Goal: Task Accomplishment & Management: Complete application form

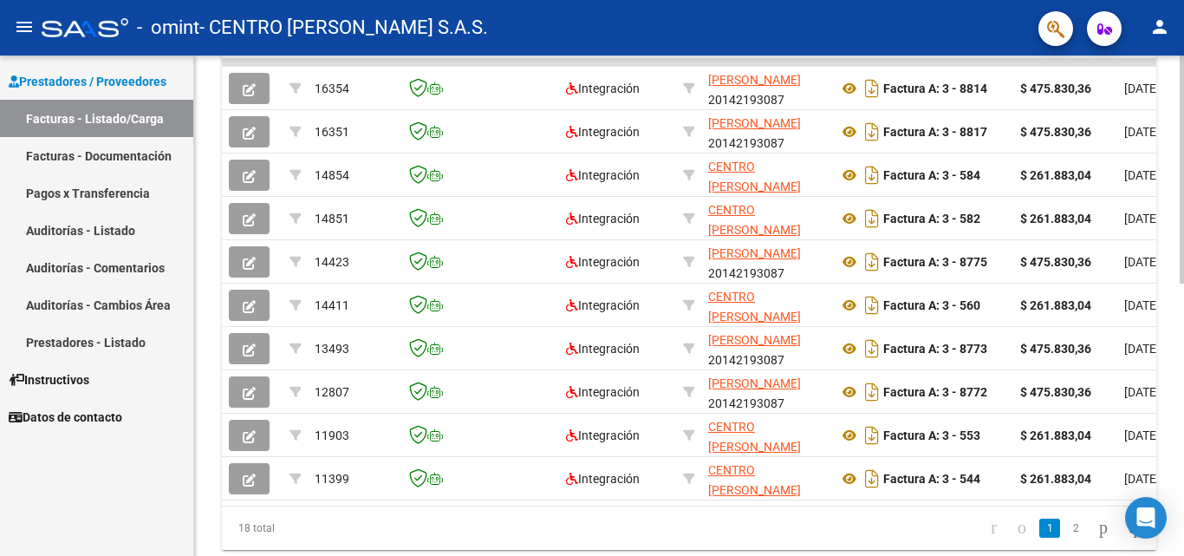
scroll to position [599, 0]
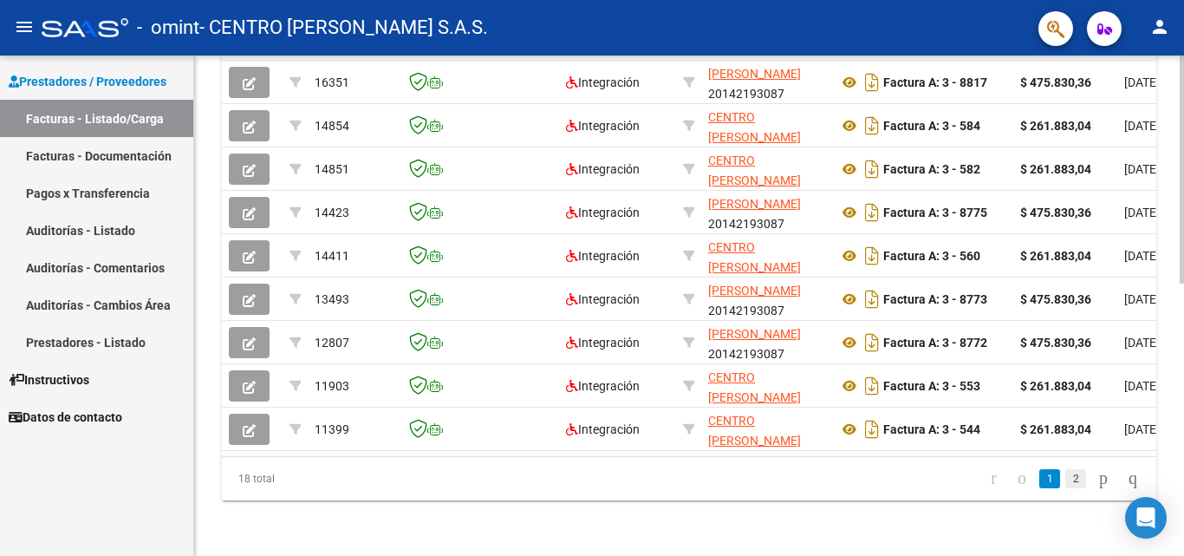
click at [1065, 479] on link "2" at bounding box center [1075, 478] width 21 height 19
click at [1091, 479] on link "go to next page" at bounding box center [1103, 478] width 24 height 19
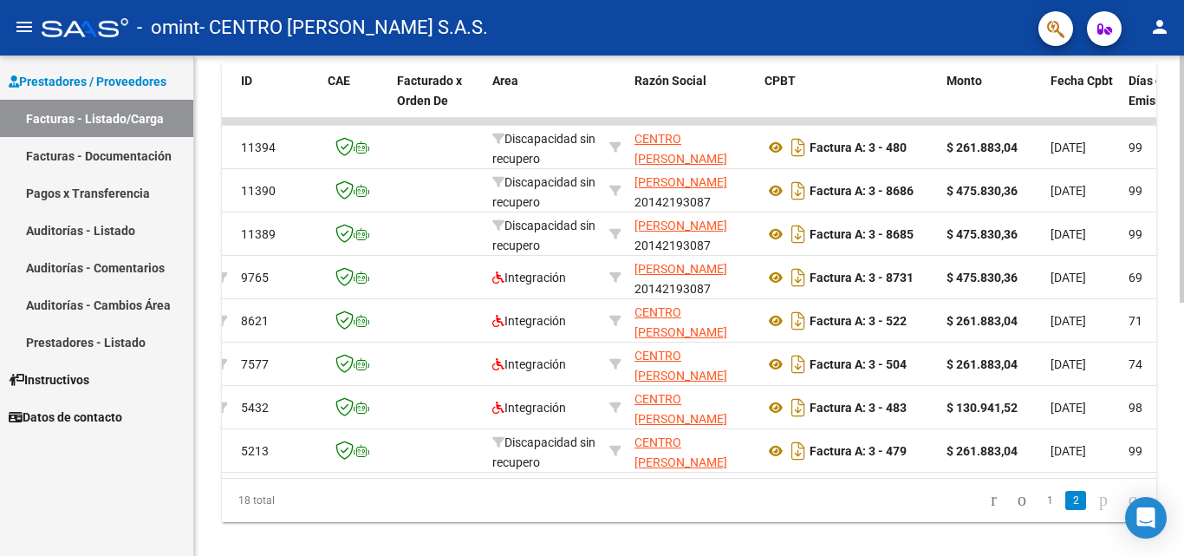
scroll to position [512, 0]
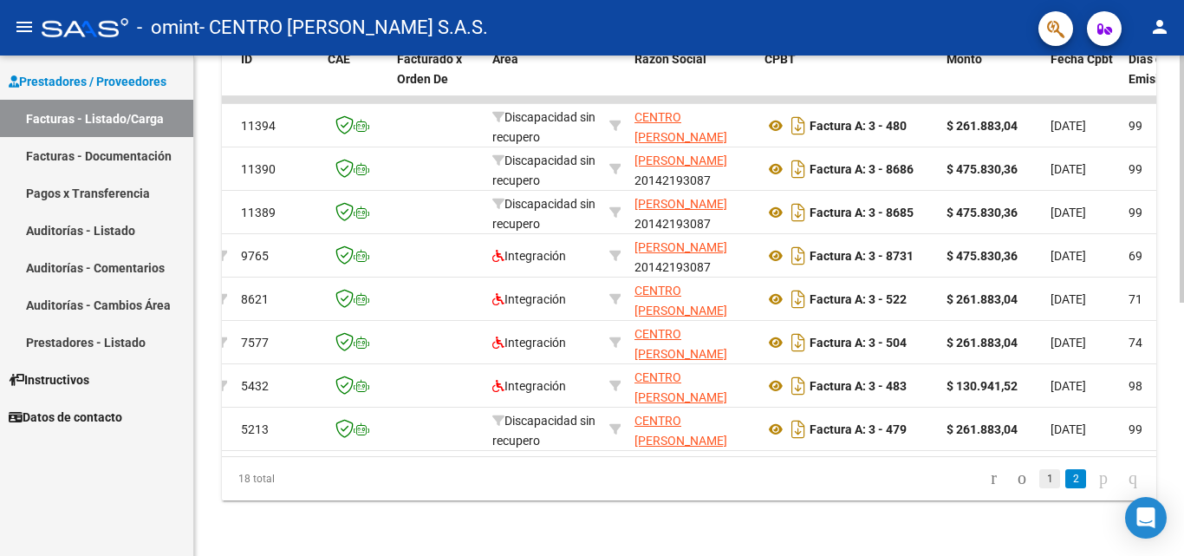
click at [1039, 472] on link "1" at bounding box center [1049, 478] width 21 height 19
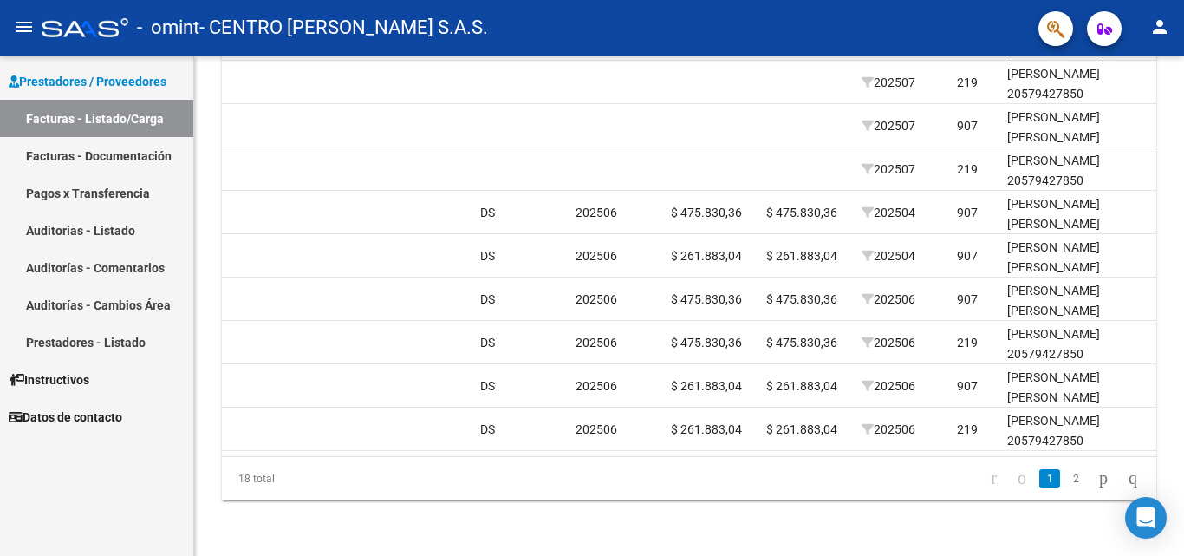
scroll to position [0, 336]
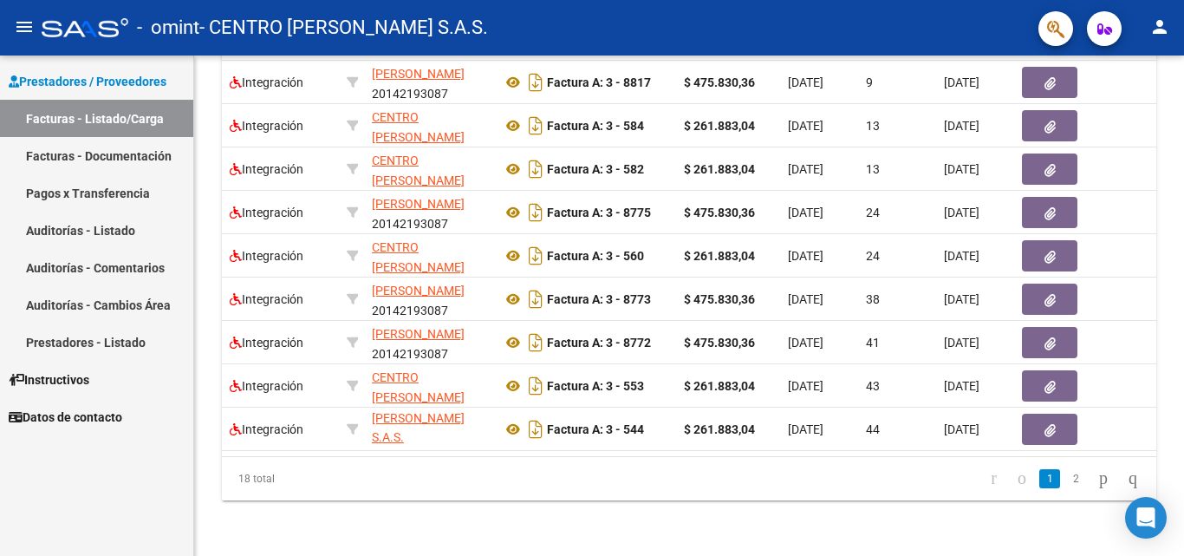
click at [65, 348] on link "Prestadores - Listado" at bounding box center [96, 341] width 193 height 37
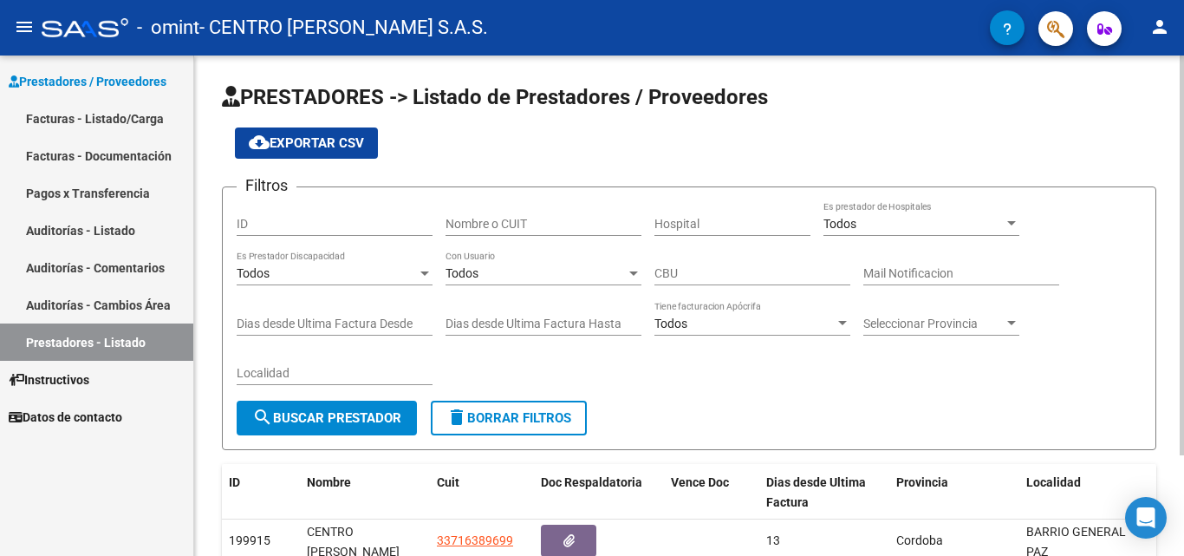
scroll to position [126, 0]
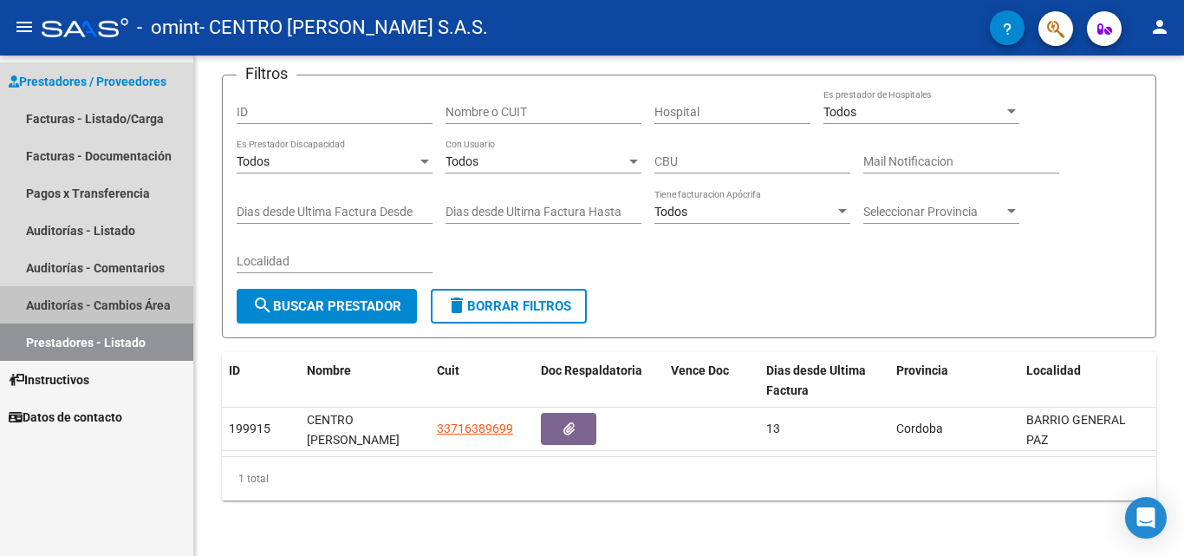
click at [74, 297] on link "Auditorías - Cambios Área" at bounding box center [96, 304] width 193 height 37
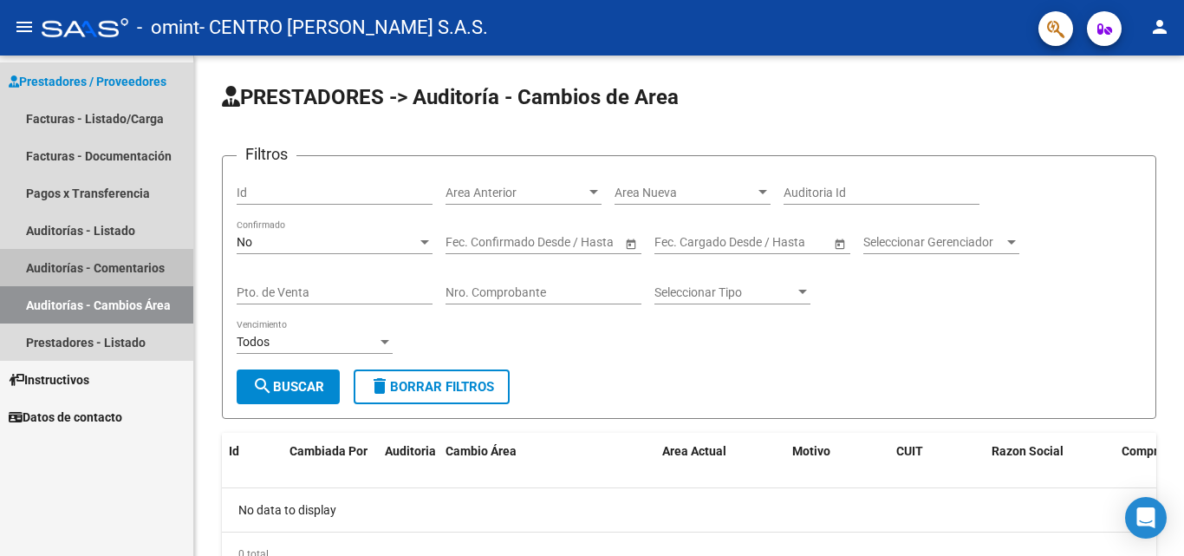
click at [88, 264] on link "Auditorías - Comentarios" at bounding box center [96, 267] width 193 height 37
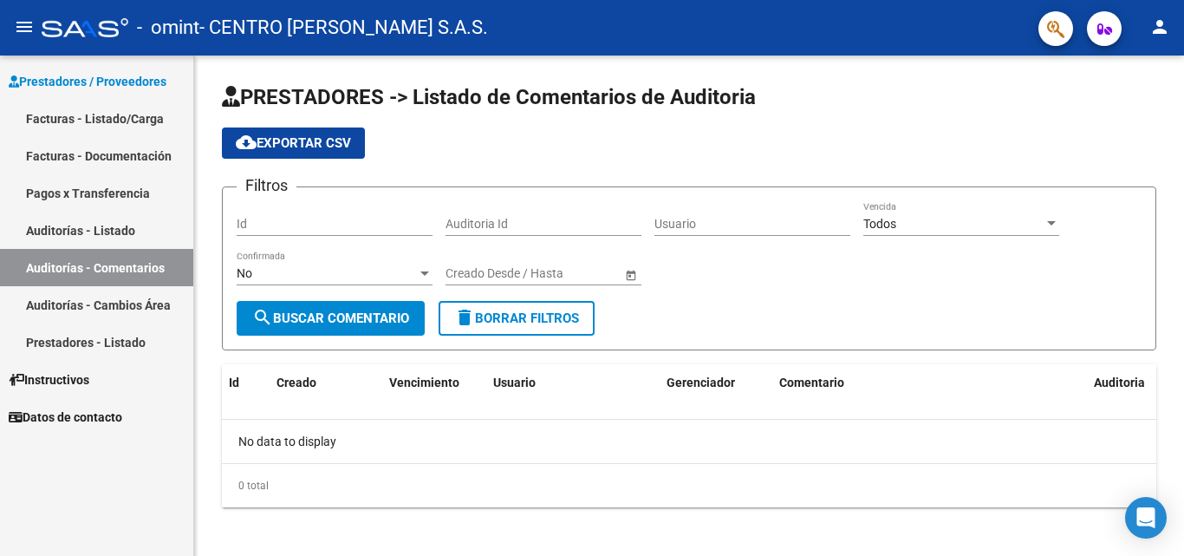
click at [107, 227] on link "Auditorías - Listado" at bounding box center [96, 230] width 193 height 37
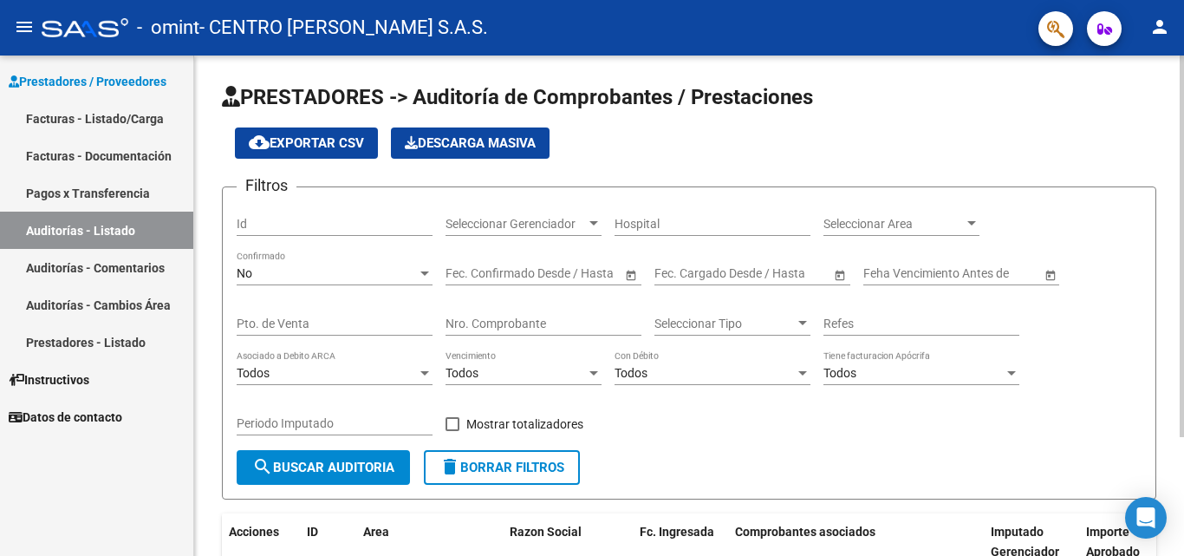
scroll to position [156, 0]
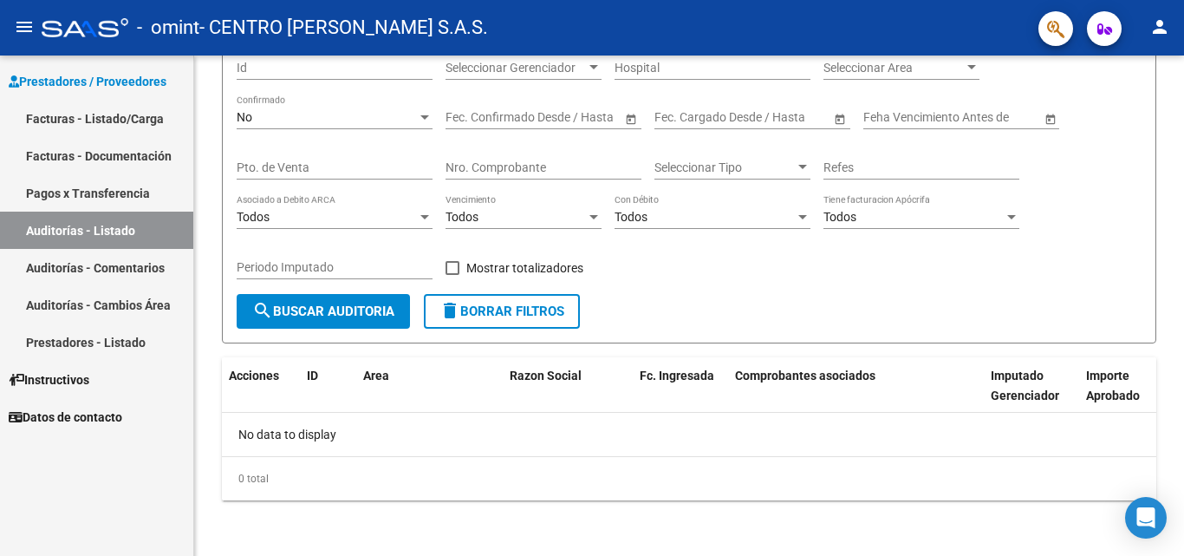
click at [162, 202] on link "Pagos x Transferencia" at bounding box center [96, 192] width 193 height 37
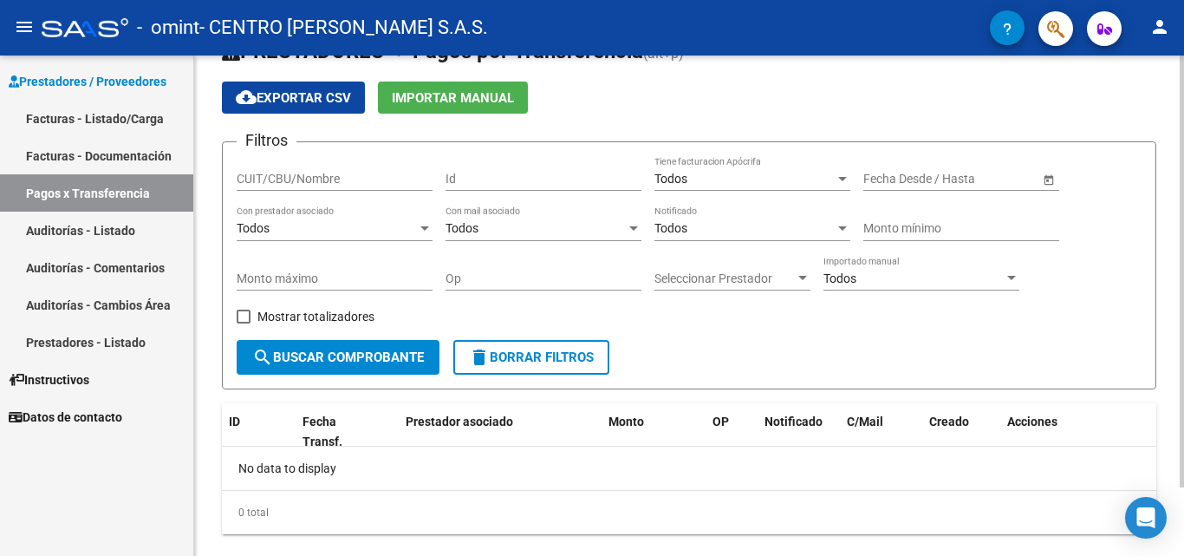
scroll to position [80, 0]
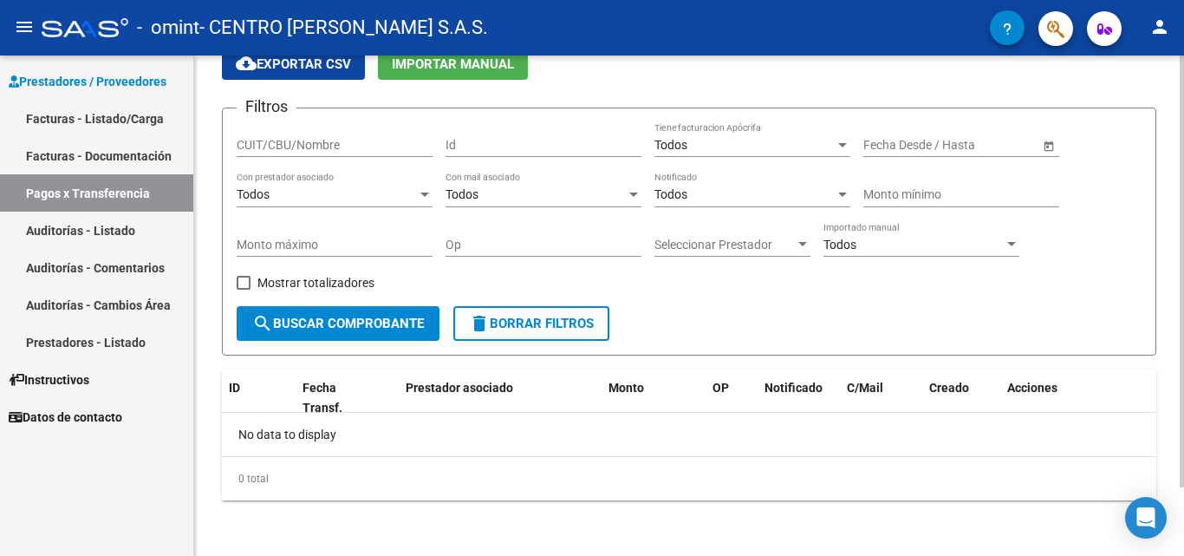
click at [419, 66] on span "Importar Manual" at bounding box center [453, 64] width 122 height 16
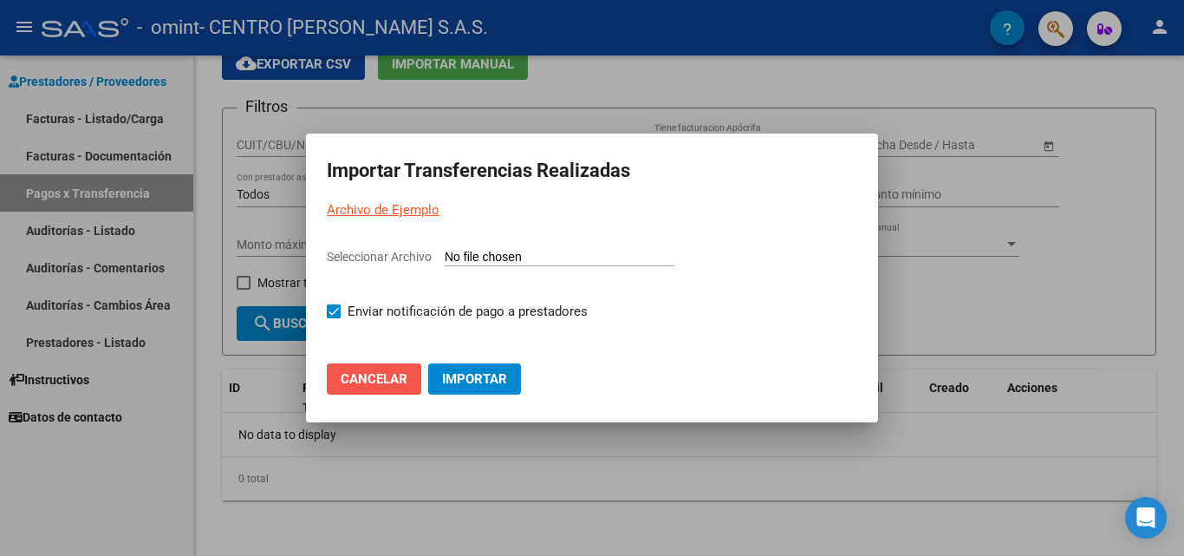
click at [396, 364] on button "Cancelar" at bounding box center [374, 378] width 94 height 31
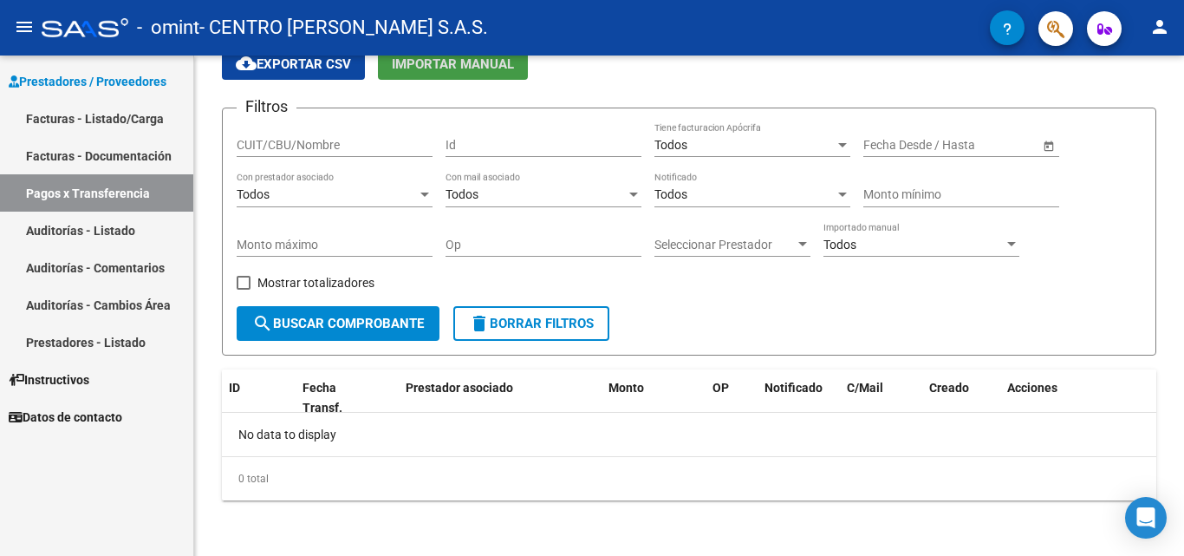
scroll to position [72, 0]
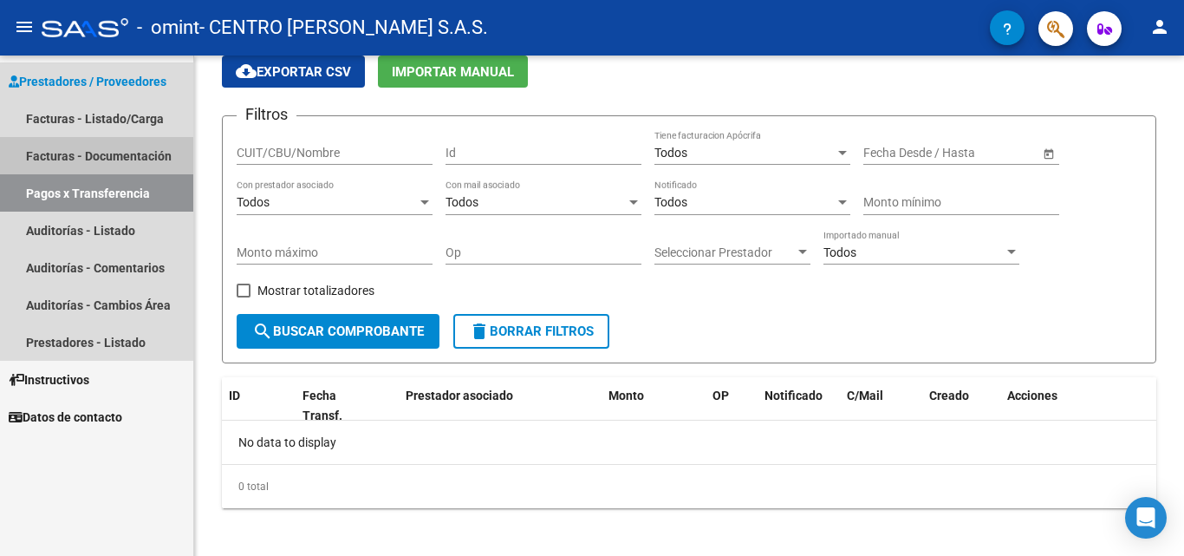
click at [91, 162] on link "Facturas - Documentación" at bounding box center [96, 155] width 193 height 37
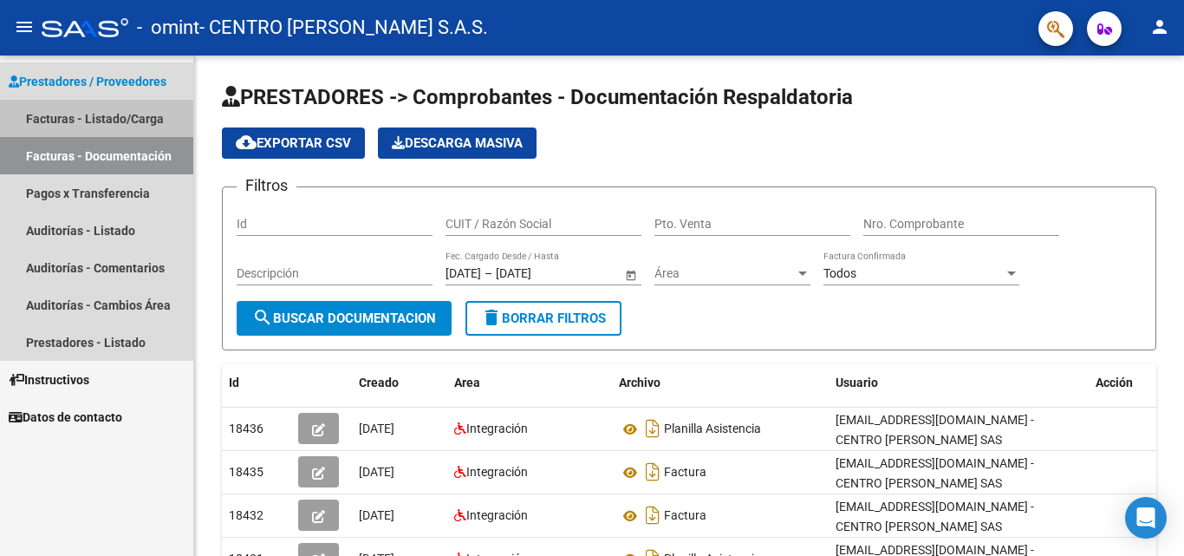
click at [123, 113] on link "Facturas - Listado/Carga" at bounding box center [96, 118] width 193 height 37
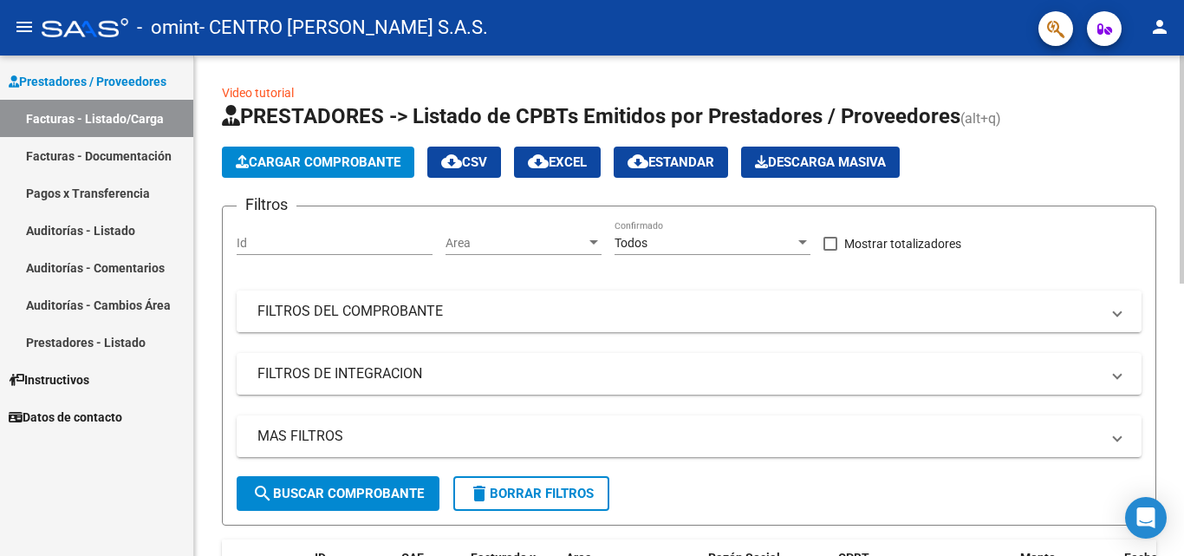
scroll to position [405, 0]
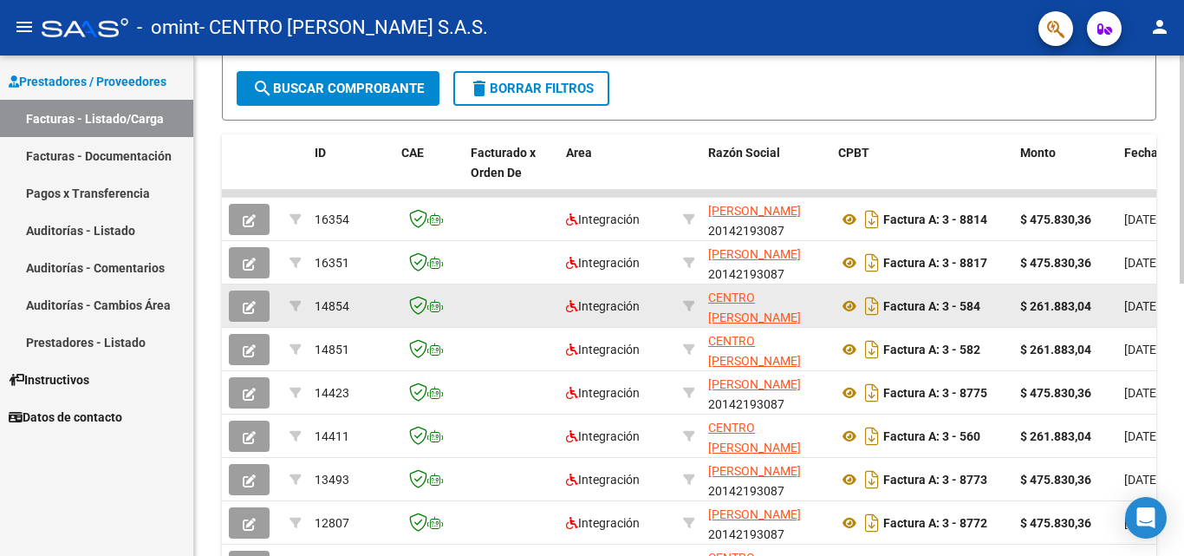
click at [239, 307] on button "button" at bounding box center [249, 305] width 41 height 31
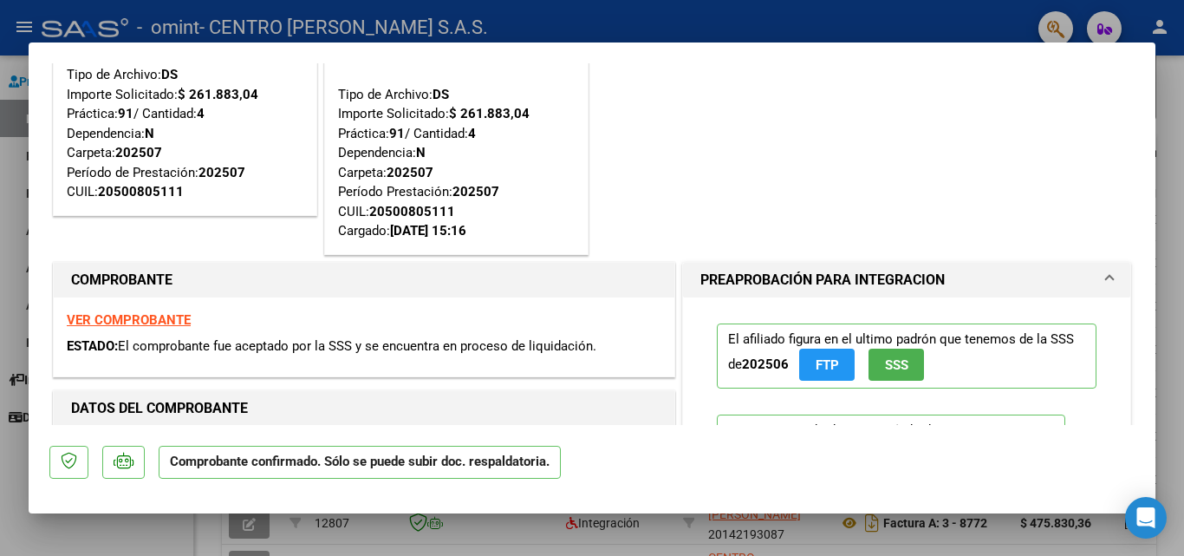
scroll to position [0, 0]
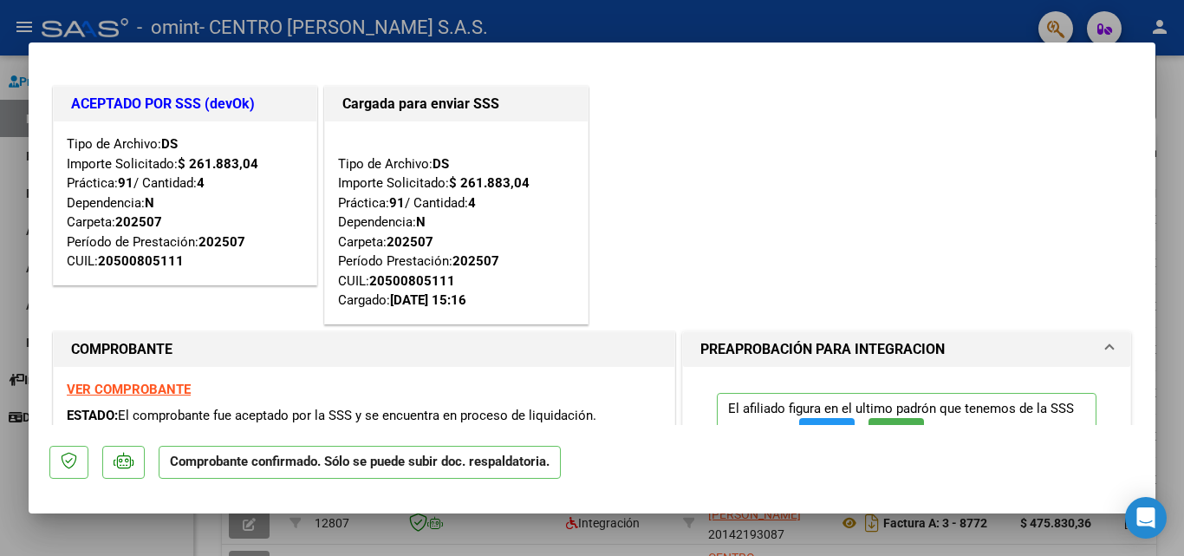
click at [1178, 167] on div at bounding box center [592, 278] width 1184 height 556
type input "$ 0,00"
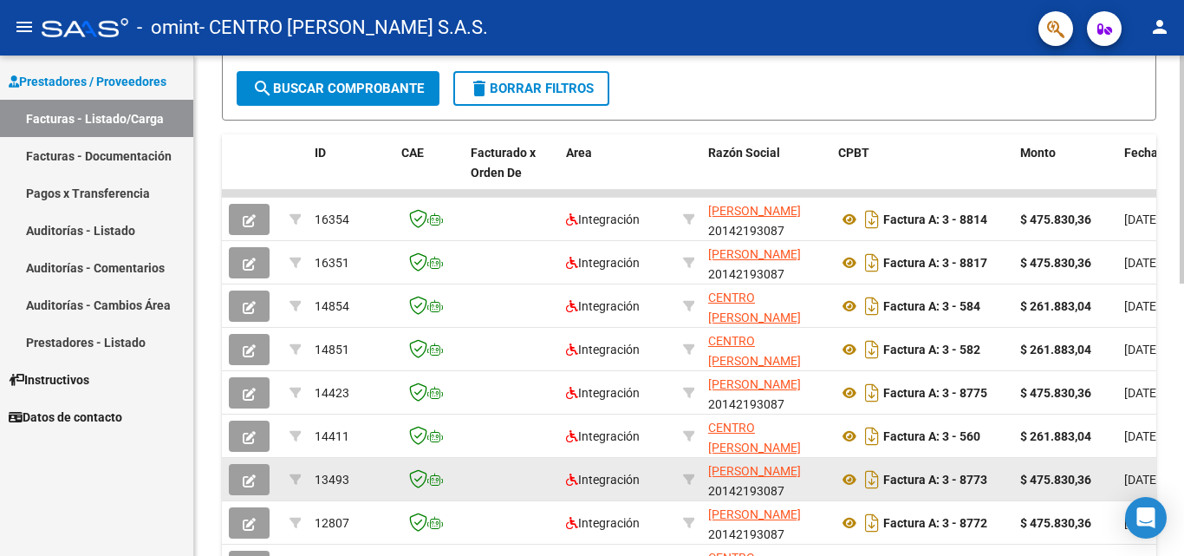
click at [245, 472] on span "button" at bounding box center [249, 480] width 13 height 16
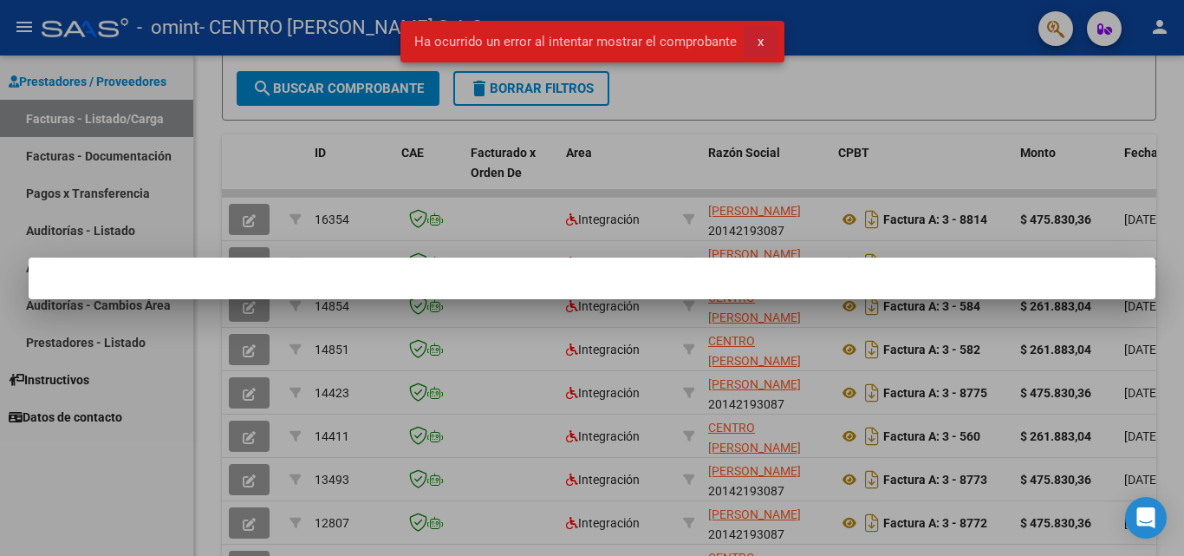
click at [763, 47] on button "x" at bounding box center [761, 41] width 34 height 31
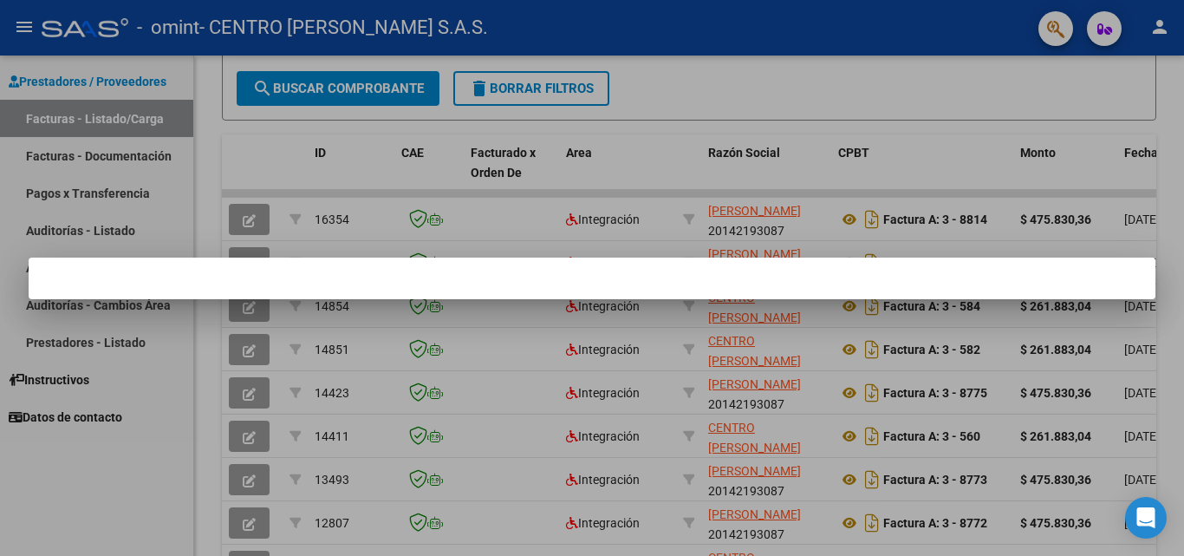
click at [68, 501] on div at bounding box center [592, 278] width 1184 height 556
